Goal: Navigation & Orientation: Find specific page/section

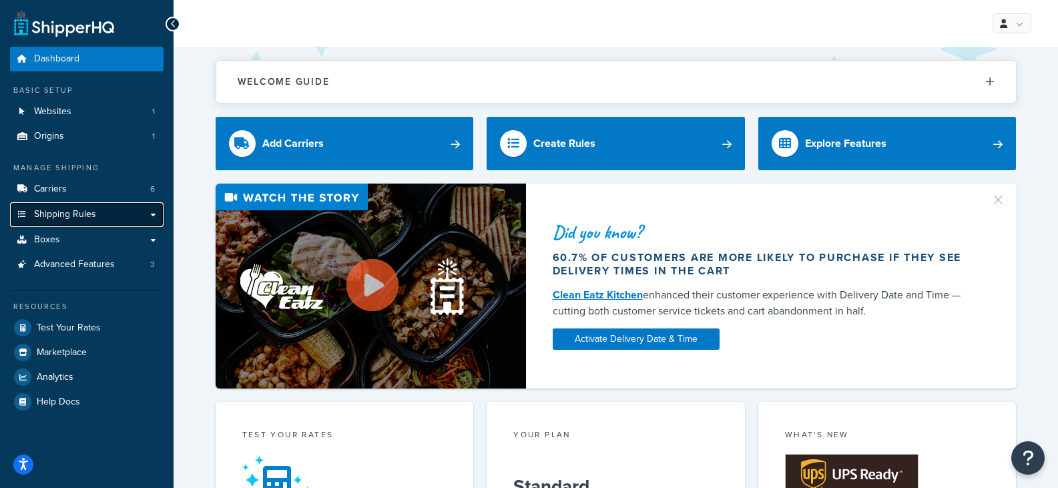
click at [87, 218] on span "Shipping Rules" at bounding box center [65, 214] width 62 height 11
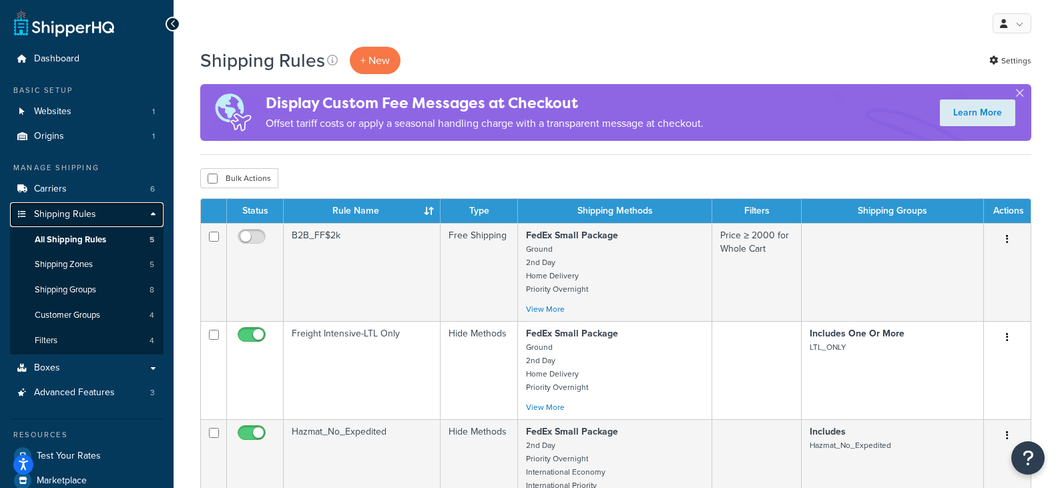
click at [152, 215] on link "Shipping Rules" at bounding box center [87, 214] width 154 height 25
click at [176, 21] on icon at bounding box center [173, 23] width 6 height 9
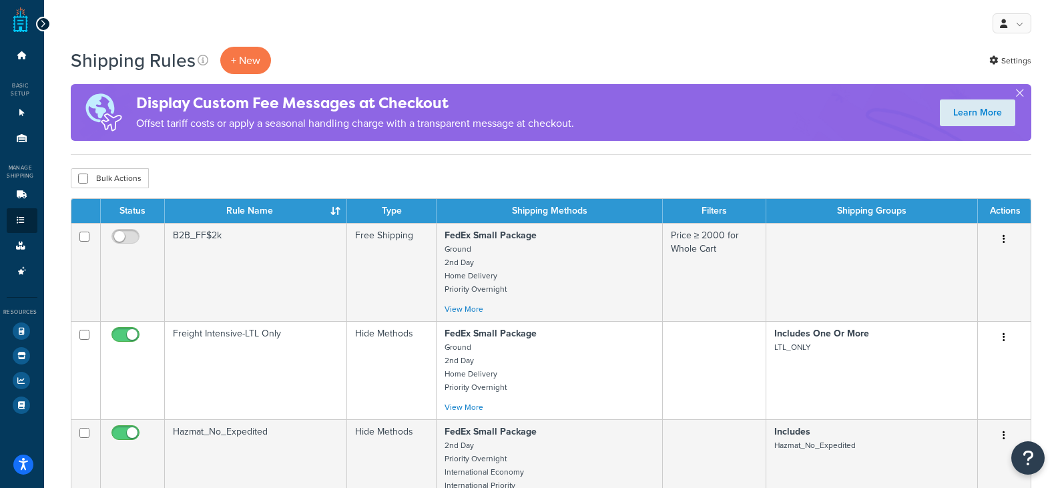
click at [38, 21] on div at bounding box center [43, 24] width 15 height 15
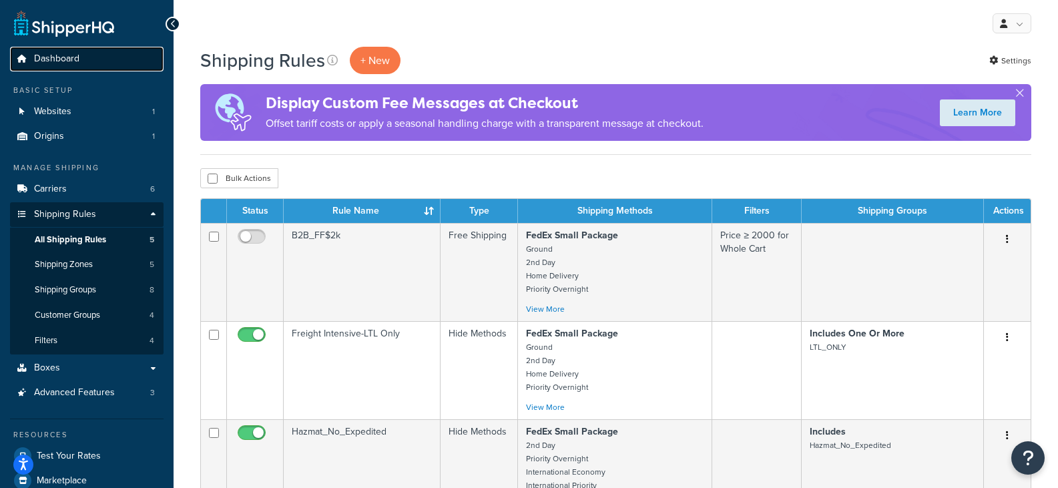
click at [65, 59] on span "Dashboard" at bounding box center [56, 58] width 45 height 11
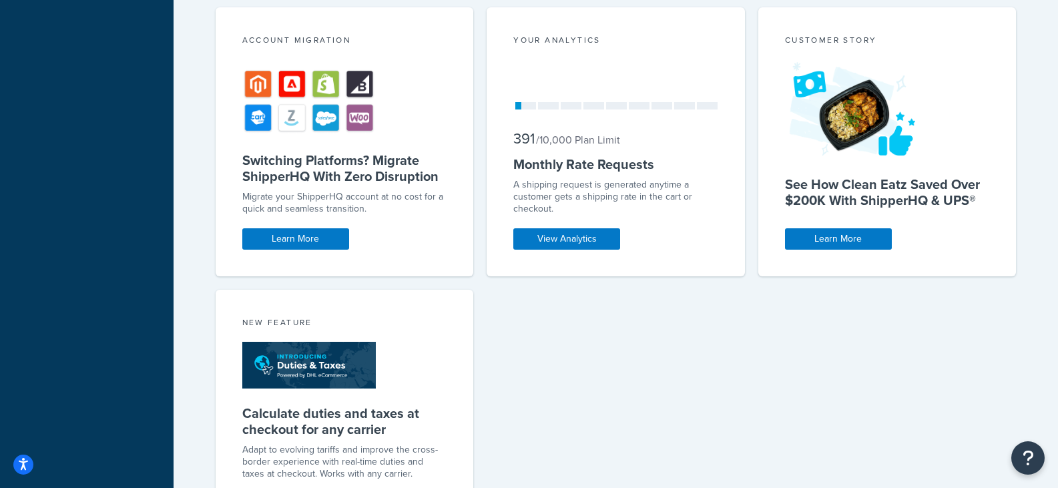
scroll to position [786, 0]
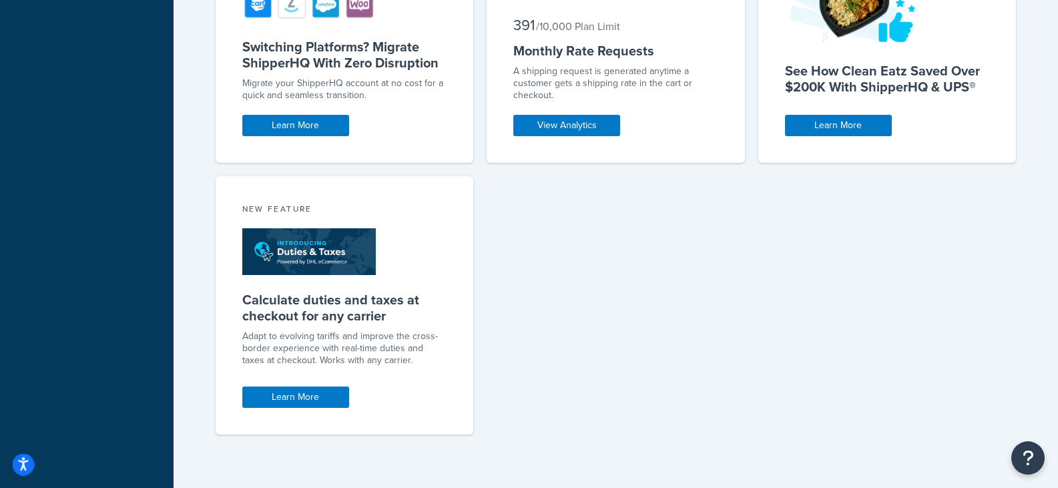
click at [19, 466] on icon "Open accessiBe: accessibility options, statement and help" at bounding box center [23, 464] width 11 height 14
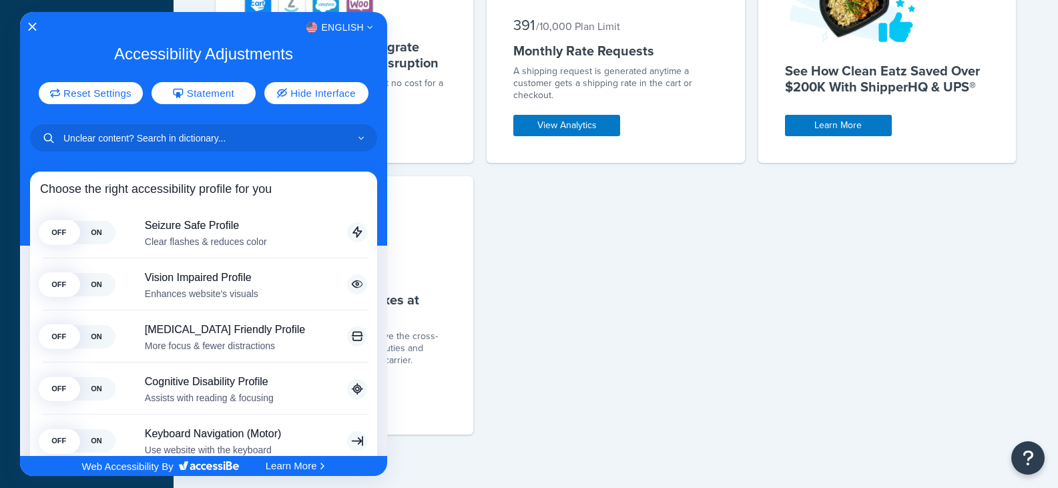
click at [754, 246] on div at bounding box center [529, 244] width 1058 height 488
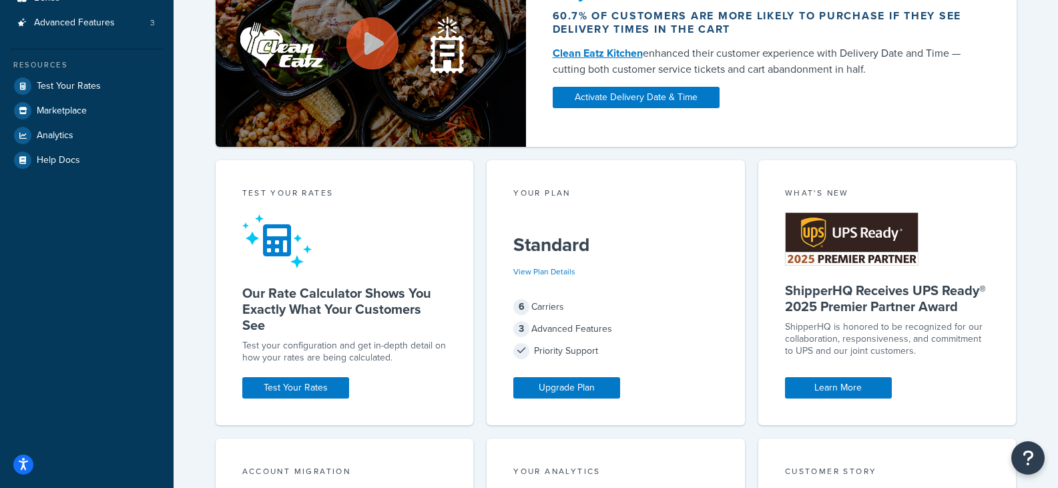
scroll to position [0, 0]
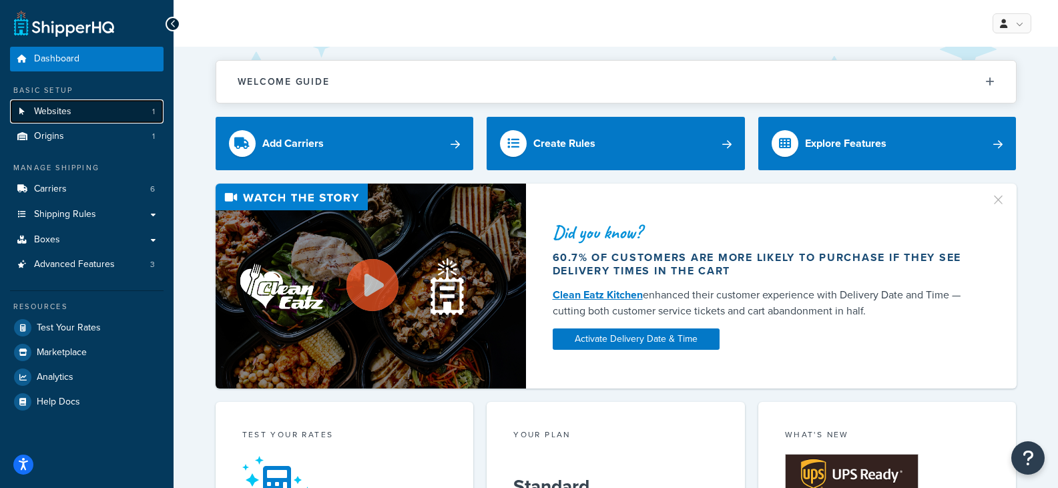
click at [83, 100] on link "Websites 1" at bounding box center [87, 111] width 154 height 25
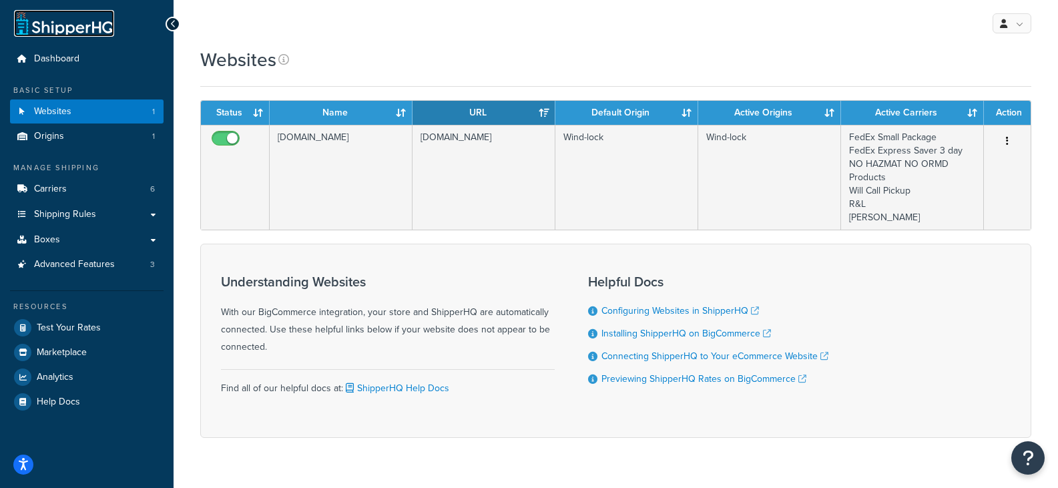
click at [22, 27] on link at bounding box center [64, 23] width 100 height 27
